Goal: Check status: Check status

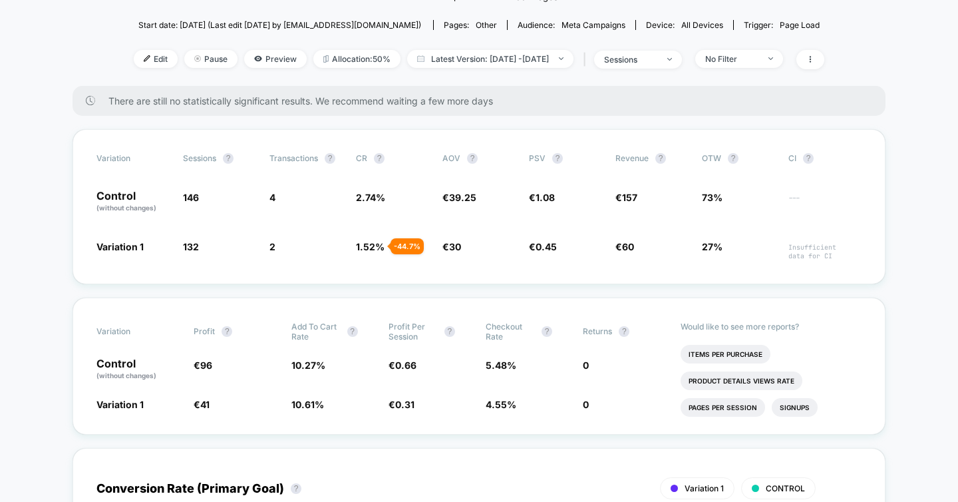
scroll to position [154, 0]
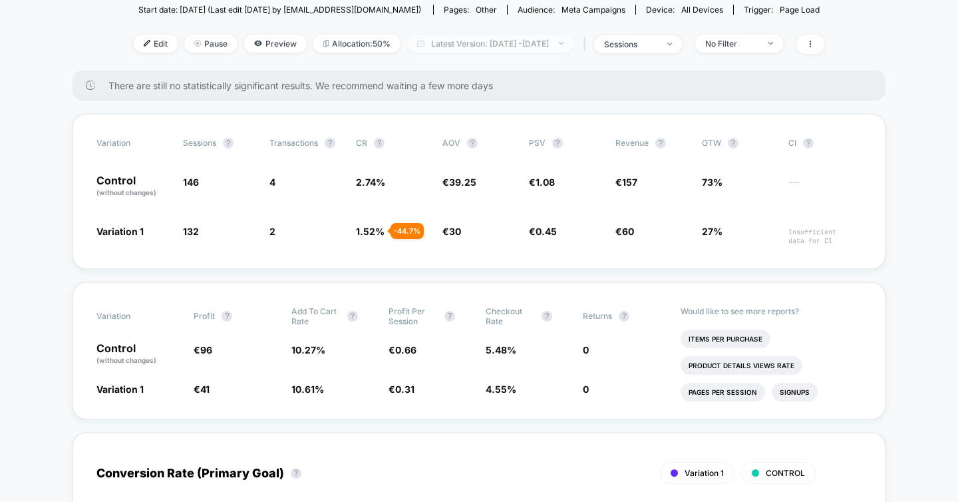
click at [533, 48] on span "Latest Version: [DATE] - [DATE]" at bounding box center [490, 44] width 166 height 18
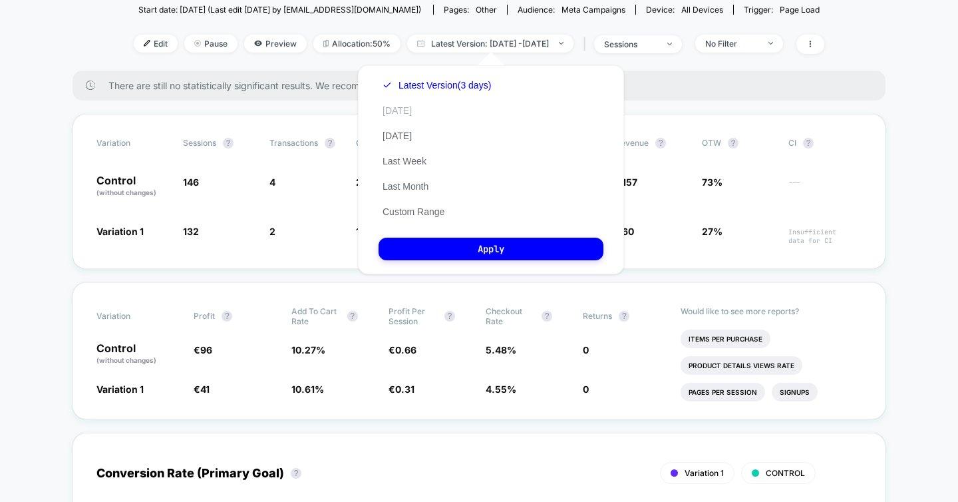
click at [392, 114] on button "[DATE]" at bounding box center [396, 110] width 37 height 12
click at [392, 114] on button "[DATE]" at bounding box center [404, 110] width 53 height 12
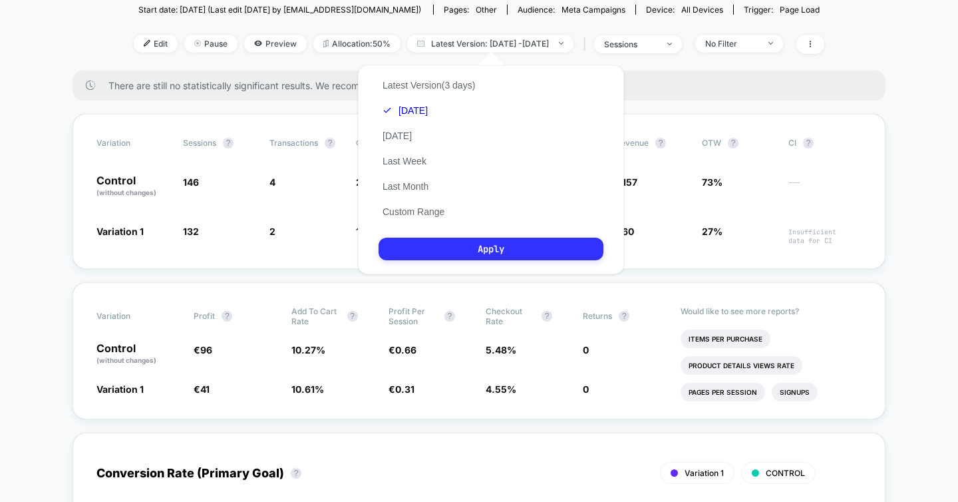
click at [446, 249] on button "Apply" at bounding box center [490, 248] width 225 height 23
